Goal: Task Accomplishment & Management: Use online tool/utility

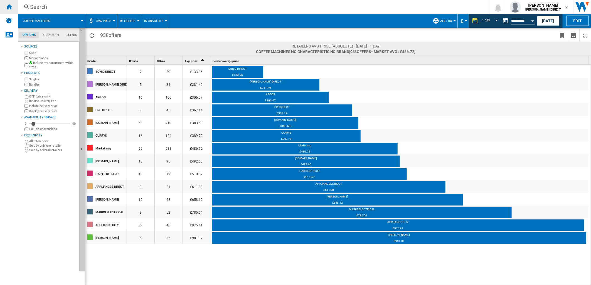
click at [9, 6] on ng-md-icon "Home" at bounding box center [9, 6] width 7 height 7
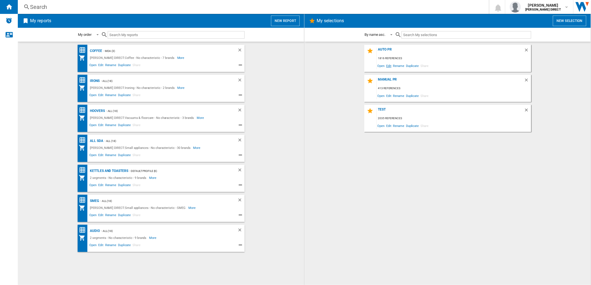
click at [388, 65] on span "Edit" at bounding box center [388, 66] width 7 height 8
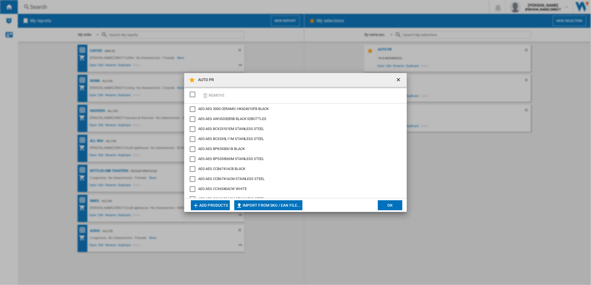
click at [194, 96] on div "SELECTIONS.EDITION_POPUP.SELECT_DESELECT" at bounding box center [193, 95] width 6 height 6
click at [218, 96] on button "Remove" at bounding box center [213, 95] width 26 height 13
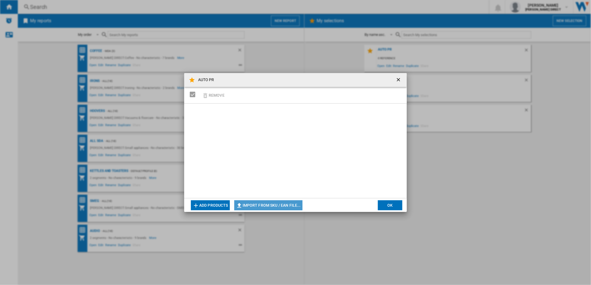
click at [285, 206] on button "Import from SKU / EAN file..." at bounding box center [268, 205] width 68 height 10
type input "**********"
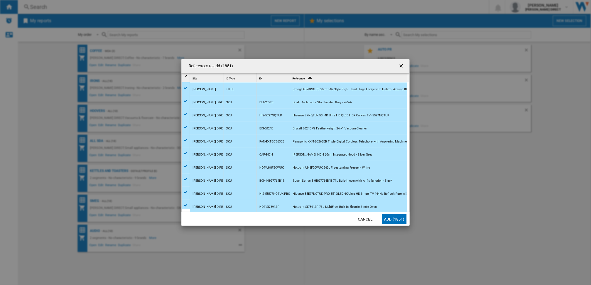
click at [396, 220] on button "Add (1851)" at bounding box center [394, 219] width 24 height 10
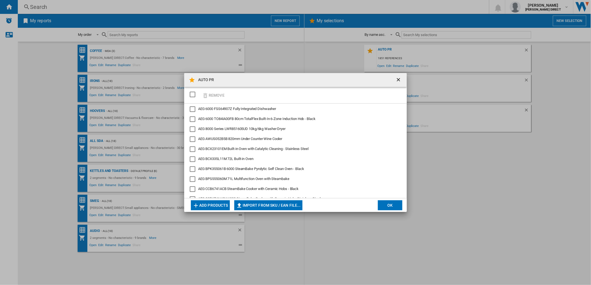
click at [381, 203] on button "OK" at bounding box center [390, 205] width 24 height 10
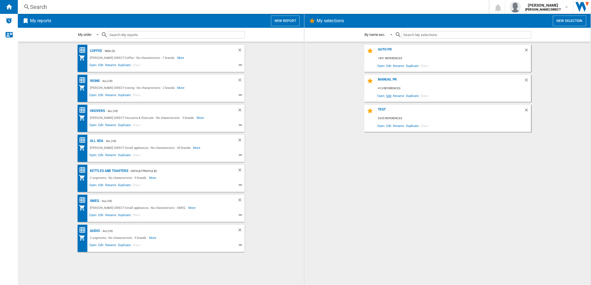
click at [391, 93] on span "Edit" at bounding box center [388, 96] width 7 height 8
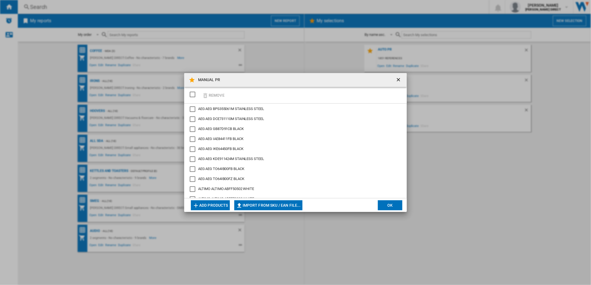
click at [192, 94] on div "SELECTIONS.EDITION_POPUP.SELECT_DESELECT" at bounding box center [193, 95] width 6 height 6
click at [212, 95] on button "Remove" at bounding box center [213, 95] width 26 height 13
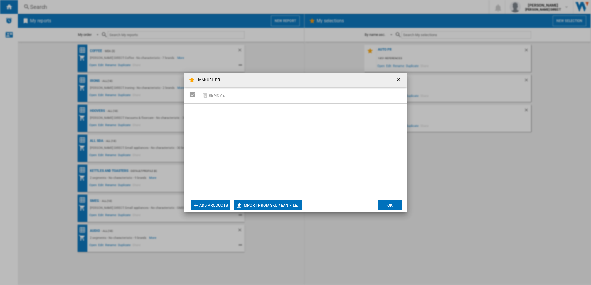
click at [294, 209] on button "Import from SKU / EAN file..." at bounding box center [268, 205] width 68 height 10
type input "**********"
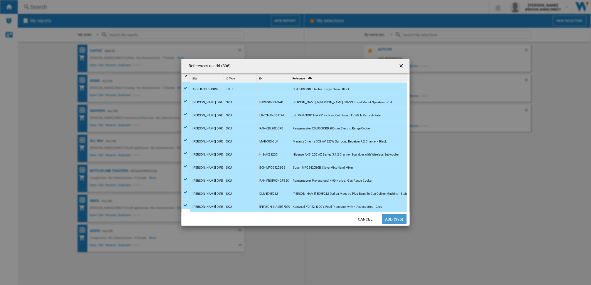
click at [389, 219] on button "Add (396)" at bounding box center [394, 219] width 24 height 10
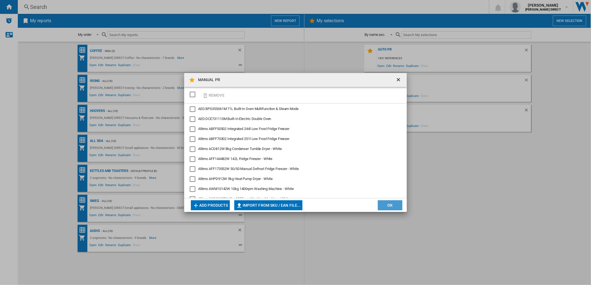
click at [388, 205] on button "OK" at bounding box center [390, 205] width 24 height 10
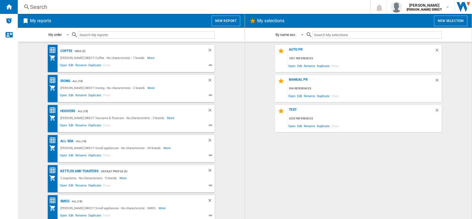
click at [348, 171] on div "AUTO PR 1851 references Open Edit Rename Duplicate Share MANUAL PR 396 referenc…" at bounding box center [359, 130] width 216 height 171
click at [46, 8] on div "Search" at bounding box center [193, 7] width 326 height 8
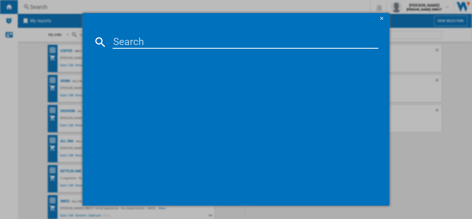
click at [118, 40] on input at bounding box center [246, 41] width 266 height 13
type input "his-100e7qtuk-pro"
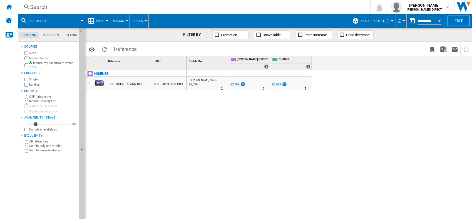
click at [198, 137] on div "[PERSON_NAME] DIRECT : [PERSON_NAME] DIRECT 0.0 % £2,599 % N/A 2 [PERSON_NAME] …" at bounding box center [330, 144] width 286 height 149
click at [47, 7] on div "Search" at bounding box center [193, 7] width 326 height 8
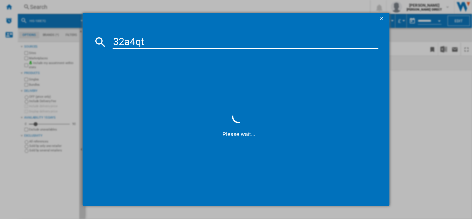
type input "32a4qtu"
